Goal: Task Accomplishment & Management: Complete application form

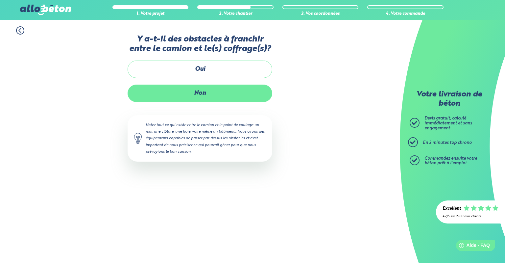
click at [215, 96] on label "Non" at bounding box center [200, 93] width 145 height 17
click at [0, 0] on input "Non" at bounding box center [0, 0] width 0 height 0
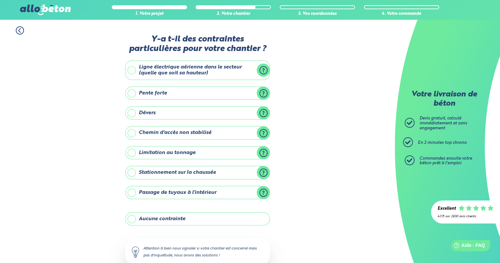
click at [264, 94] on label "Pente forte" at bounding box center [197, 92] width 145 height 13
click at [0, 0] on input "Pente forte" at bounding box center [0, 0] width 0 height 0
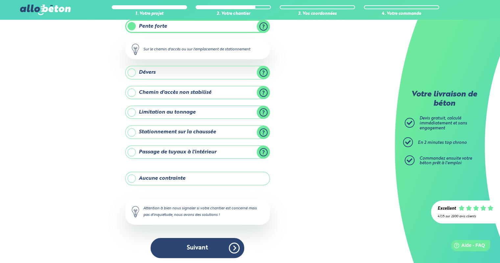
scroll to position [67, 0]
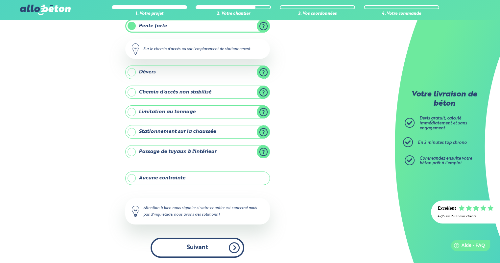
click at [221, 246] on button "Suivant" at bounding box center [198, 247] width 94 height 20
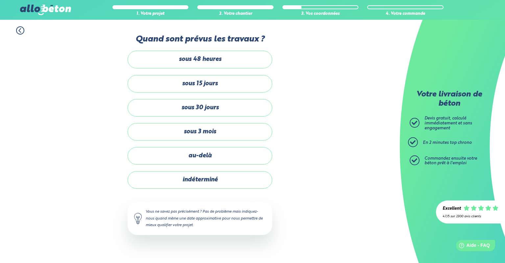
click at [328, 105] on div "1. Votre projet 2. Votre chantier 3. Vos coordonnées 4. Votre commande Quand so…" at bounding box center [200, 134] width 400 height 228
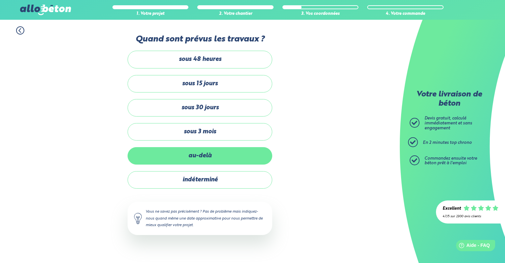
click at [206, 159] on label "au-delà" at bounding box center [200, 155] width 145 height 17
click at [0, 0] on input "au-delà" at bounding box center [0, 0] width 0 height 0
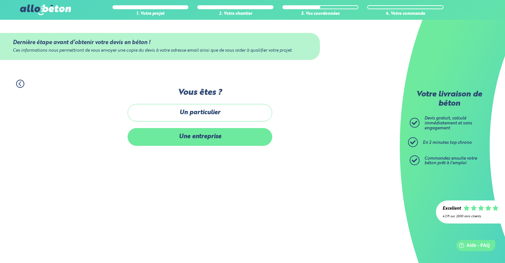
click at [199, 135] on label "Une entreprise" at bounding box center [200, 136] width 145 height 17
click at [0, 0] on input "Une entreprise" at bounding box center [0, 0] width 0 height 0
